Goal: Communication & Community: Share content

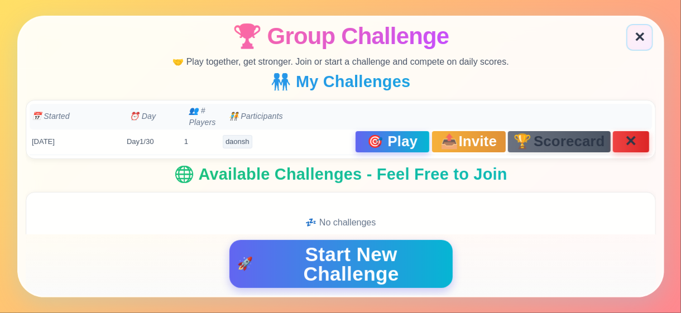
click at [513, 135] on span "🏆" at bounding box center [522, 141] width 18 height 15
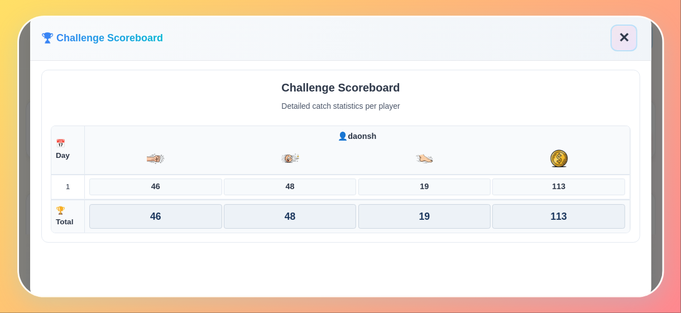
click at [621, 40] on button "✕" at bounding box center [623, 36] width 27 height 27
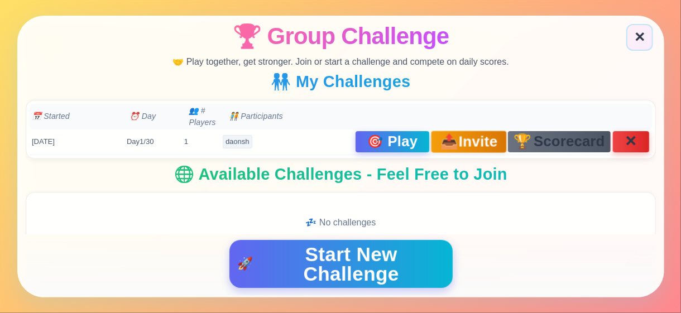
click at [472, 139] on span "Invite" at bounding box center [477, 141] width 39 height 16
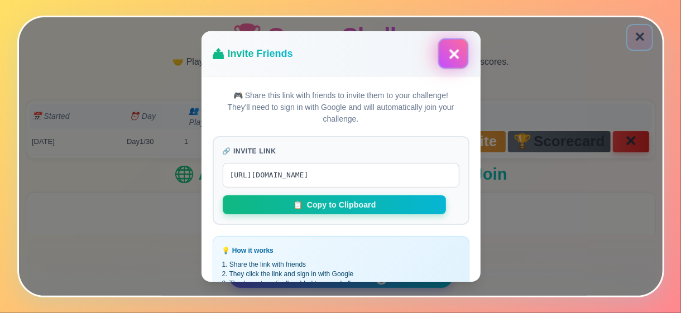
click at [446, 51] on button "✕" at bounding box center [452, 53] width 31 height 31
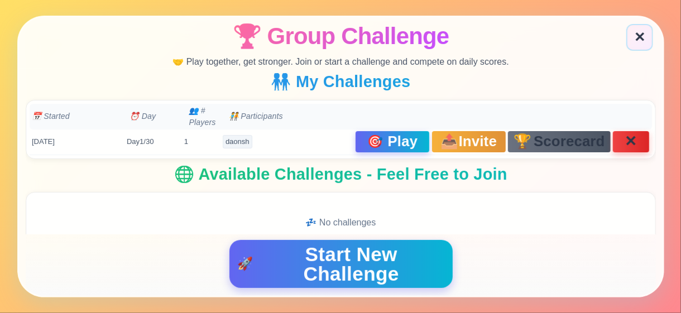
click at [483, 147] on span "Invite" at bounding box center [477, 141] width 38 height 16
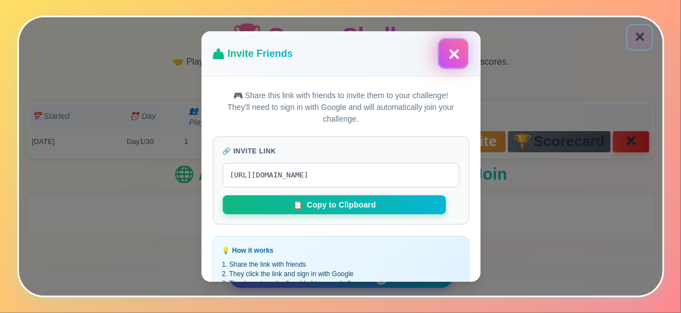
click at [454, 50] on button "✕" at bounding box center [452, 53] width 31 height 31
